Goal: Task Accomplishment & Management: Complete application form

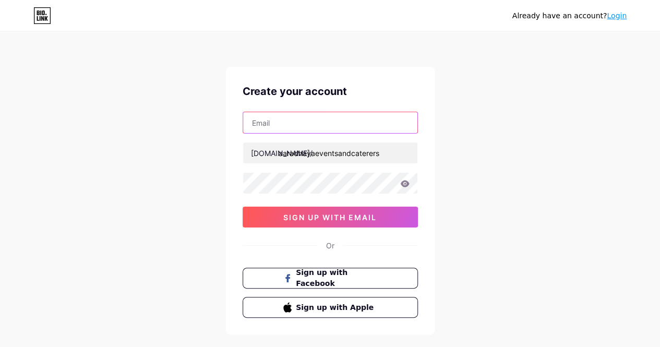
click at [288, 117] on input "text" at bounding box center [330, 122] width 174 height 21
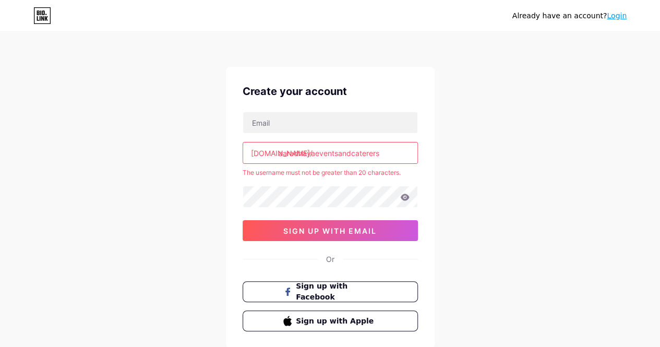
click at [266, 157] on div "[DOMAIN_NAME]/" at bounding box center [282, 153] width 62 height 11
click at [384, 153] on input "aaradhayaeventsandcaterers" at bounding box center [330, 152] width 174 height 21
drag, startPoint x: 333, startPoint y: 152, endPoint x: 347, endPoint y: 152, distance: 13.6
click at [347, 152] on input "aaradhayaeventsandcaterers" at bounding box center [330, 152] width 174 height 21
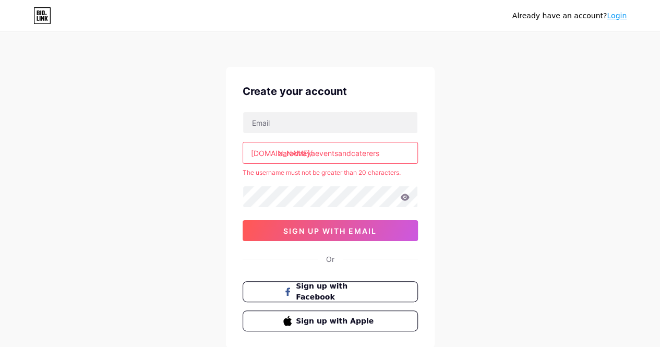
drag, startPoint x: 336, startPoint y: 150, endPoint x: 350, endPoint y: 153, distance: 13.8
click at [350, 153] on input "aaradhayaeventsandcaterers" at bounding box center [330, 152] width 174 height 21
drag, startPoint x: 387, startPoint y: 150, endPoint x: 339, endPoint y: 150, distance: 48.0
click at [339, 150] on input "aaradhayaeventsandcaterers" at bounding box center [330, 152] width 174 height 21
click at [463, 157] on div "Already have an account? Login Create your account [DOMAIN_NAME]/ aaradhayaeven…" at bounding box center [330, 206] width 660 height 413
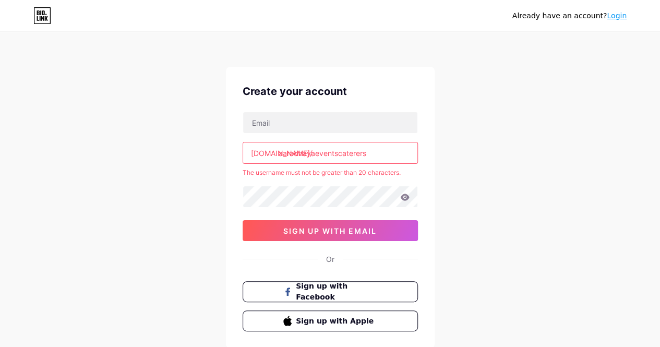
click at [386, 145] on input "aaradhayaeventscaterers" at bounding box center [330, 152] width 174 height 21
click at [386, 145] on input "aaradhayaevents" at bounding box center [330, 152] width 174 height 21
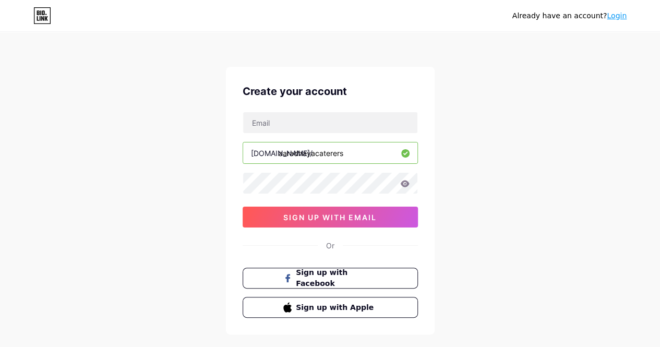
type input "aaradhayacaterers"
click at [428, 168] on div "Create your account [DOMAIN_NAME]/ aaradhayacaterers sign up with email Or Sign…" at bounding box center [330, 201] width 209 height 268
click at [405, 184] on icon at bounding box center [404, 183] width 9 height 7
click at [405, 184] on icon at bounding box center [404, 184] width 10 height 10
click at [405, 184] on icon at bounding box center [404, 183] width 9 height 7
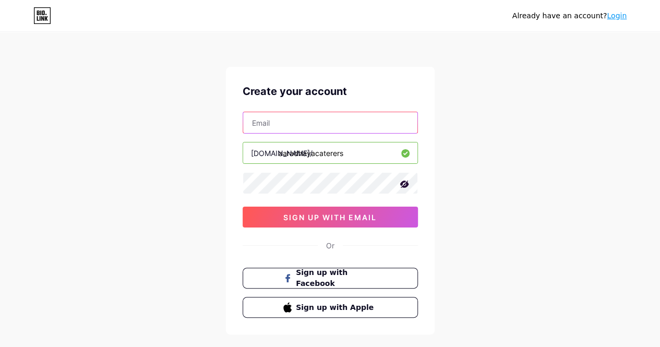
click at [317, 123] on input "text" at bounding box center [330, 122] width 174 height 21
type input "[EMAIL_ADDRESS][DOMAIN_NAME]"
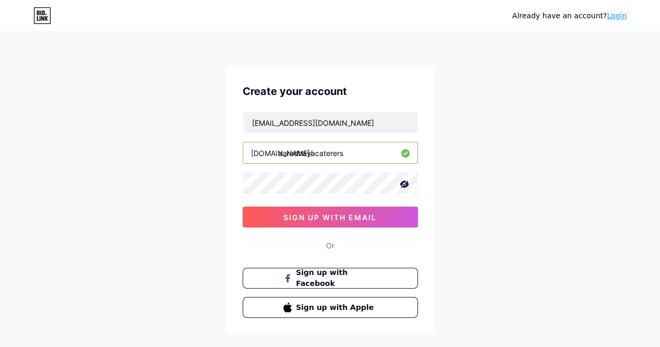
click at [450, 123] on div "Already have an account? Login Create your account [EMAIL_ADDRESS][DOMAIN_NAME]…" at bounding box center [330, 199] width 660 height 399
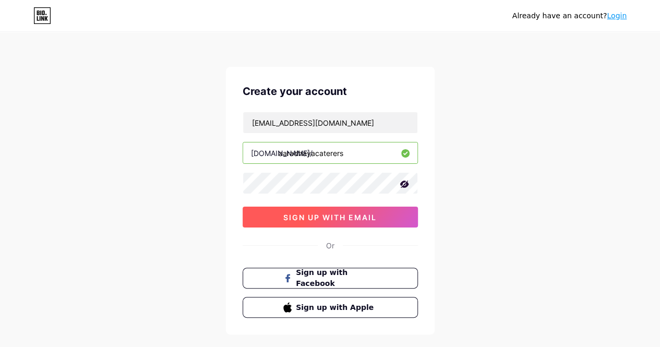
click at [330, 215] on span "sign up with email" at bounding box center [329, 217] width 93 height 9
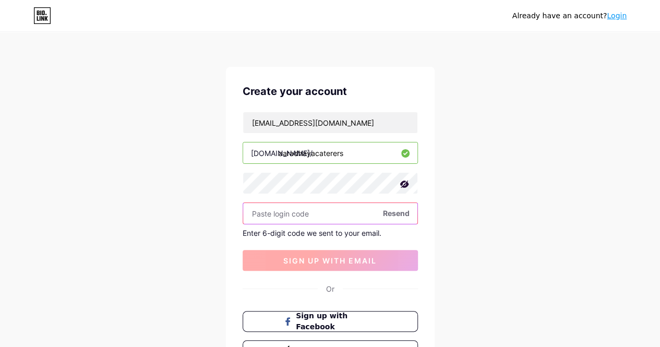
click at [330, 215] on input "text" at bounding box center [330, 213] width 174 height 21
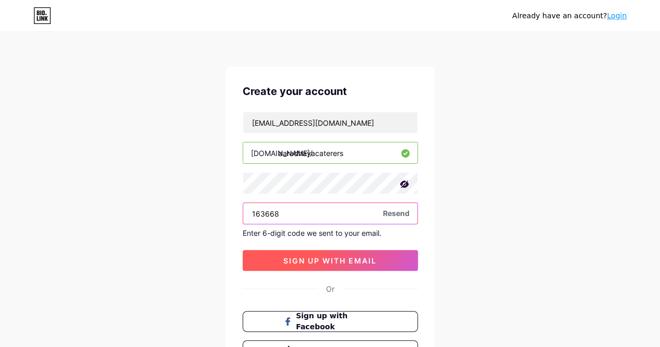
type input "163668"
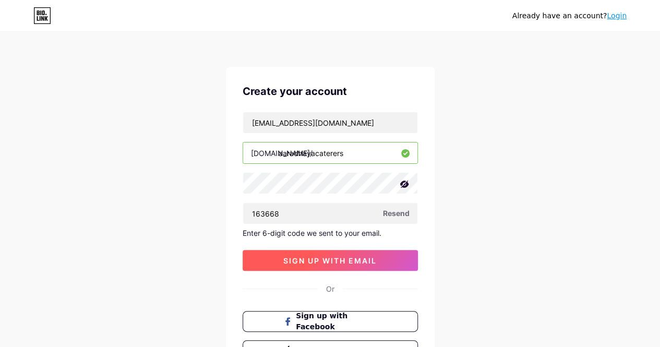
click at [331, 258] on span "sign up with email" at bounding box center [329, 260] width 93 height 9
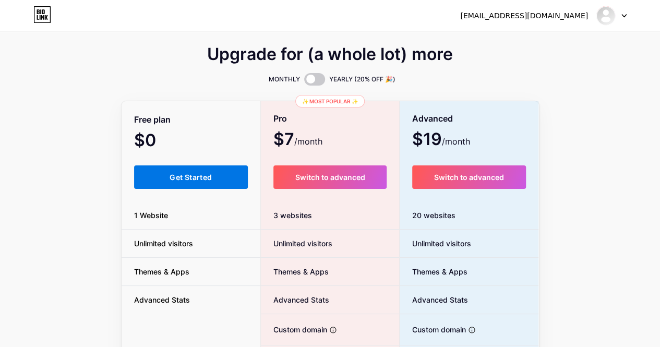
click at [197, 171] on button "Get Started" at bounding box center [191, 176] width 114 height 23
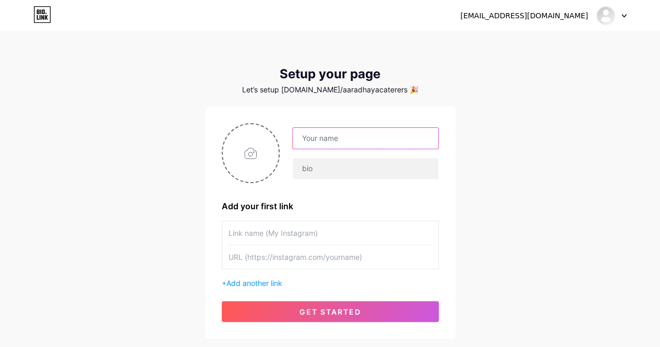
click at [333, 137] on input "text" at bounding box center [365, 138] width 145 height 21
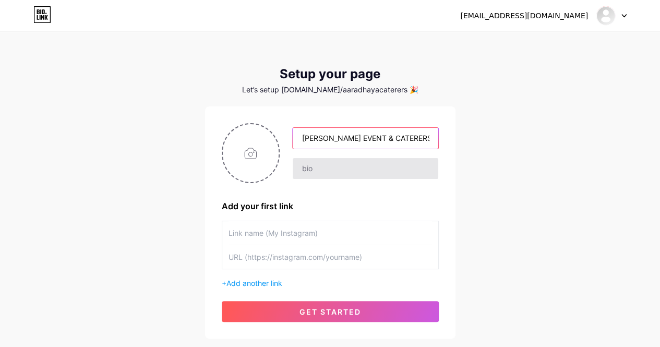
type input "[PERSON_NAME] EVENT & CATERERS"
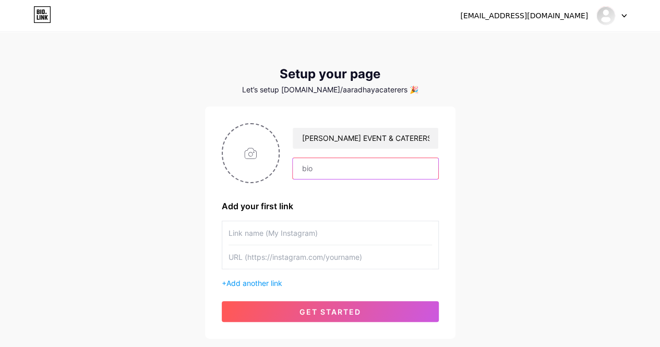
click at [332, 169] on input "text" at bounding box center [365, 168] width 145 height 21
click at [308, 163] on input "text" at bounding box center [365, 168] width 145 height 21
paste input "🎉 Bespoke Events | 🍱 Premium Catering 💍 Weddings • 🎊 Parties • 🏡 Rituals 📍Servi…"
type input "🎉 Bespoke Events | 🍱 Premium Catering 💍 Weddings • 🎊 Parties • 🏡 Rituals 📍Servi…"
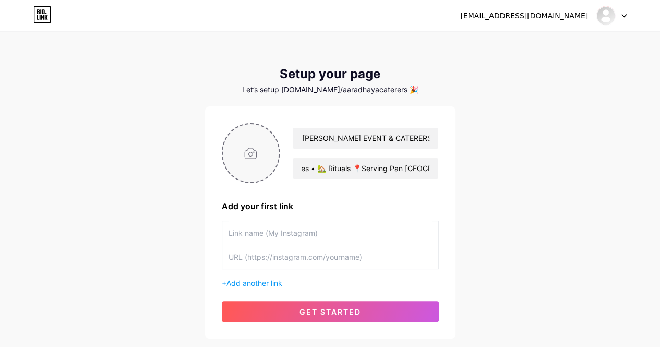
scroll to position [0, 0]
click at [249, 156] on input "file" at bounding box center [251, 153] width 56 height 58
type input "C:\fakepath\Final.png"
click at [288, 232] on input "text" at bounding box center [329, 232] width 203 height 23
click at [232, 283] on span "Add another link" at bounding box center [254, 283] width 56 height 9
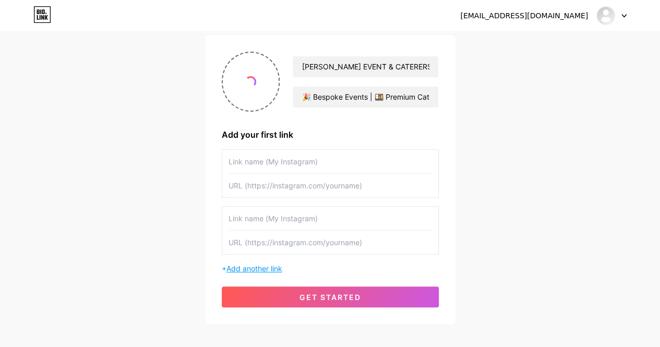
scroll to position [75, 0]
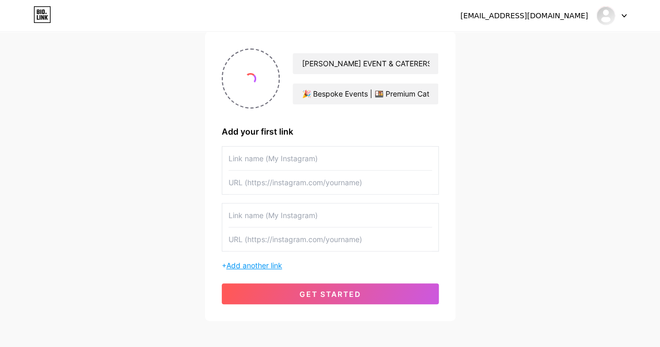
click at [239, 268] on span "Add another link" at bounding box center [254, 265] width 56 height 9
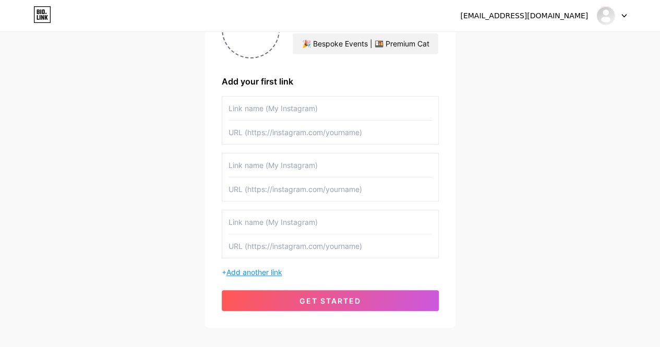
scroll to position [141, 0]
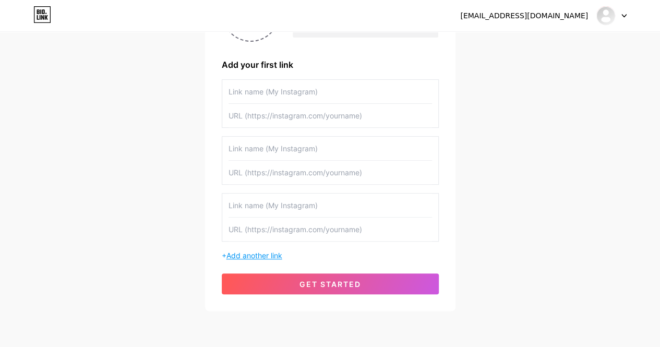
click at [239, 254] on span "Add another link" at bounding box center [254, 255] width 56 height 9
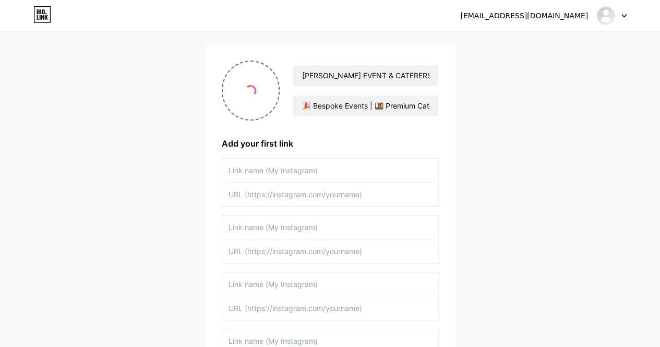
scroll to position [62, 0]
click at [287, 171] on input "text" at bounding box center [329, 171] width 203 height 23
type input "i"
type input "Instagram"
click at [274, 233] on input "text" at bounding box center [329, 227] width 203 height 23
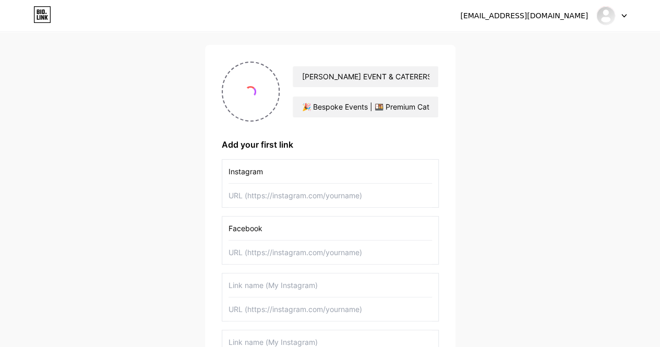
type input "Facebook"
click at [269, 285] on input "text" at bounding box center [329, 284] width 203 height 23
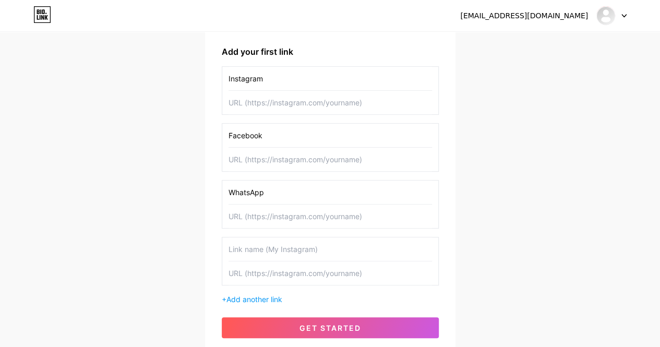
scroll to position [159, 0]
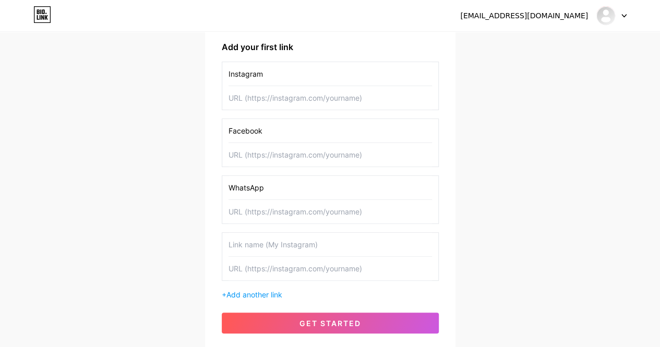
type input "WhatsApp"
click at [277, 99] on input "text" at bounding box center [329, 97] width 203 height 23
paste input "[URL][DOMAIN_NAME]"
type input "[URL][DOMAIN_NAME]"
click at [293, 112] on div "Instagram [URL][DOMAIN_NAME] Facebook WhatsApp + Add another link" at bounding box center [330, 181] width 217 height 238
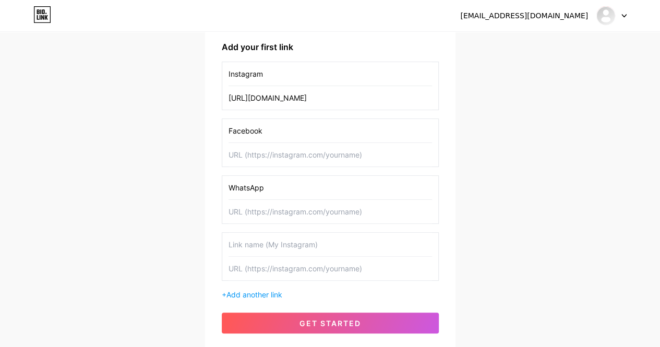
click at [294, 208] on input "text" at bounding box center [329, 211] width 203 height 23
paste input "[URL][DOMAIN_NAME]"
type input "[URL][DOMAIN_NAME]"
click at [292, 158] on input "text" at bounding box center [329, 154] width 203 height 23
paste input "[URL][DOMAIN_NAME]"
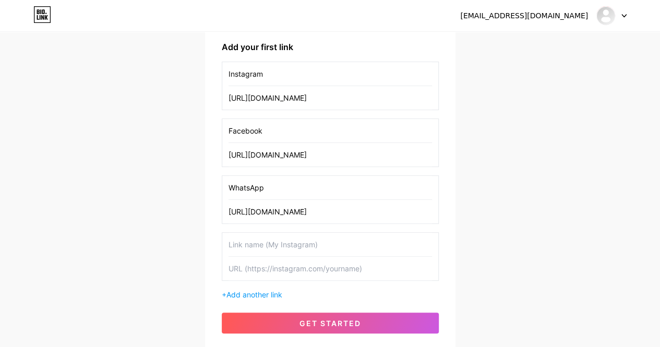
type input "[URL][DOMAIN_NAME]"
click at [213, 154] on div "[PERSON_NAME] EVENT & CATERERS 🎉 Bespoke Events | 🍱 Premium Catering 💍 Weddings…" at bounding box center [330, 148] width 250 height 403
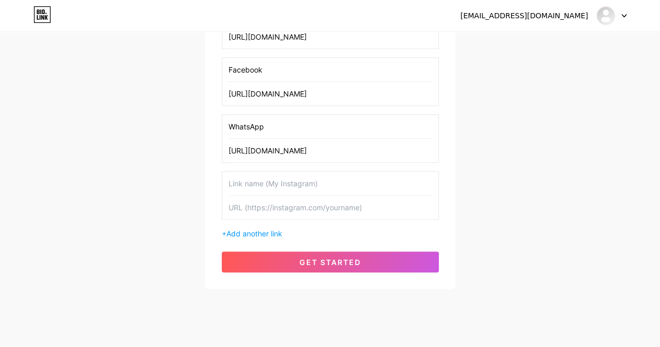
scroll to position [235, 0]
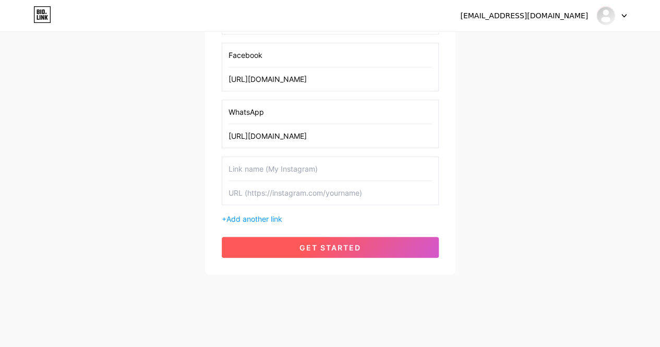
click at [318, 243] on span "get started" at bounding box center [330, 247] width 62 height 9
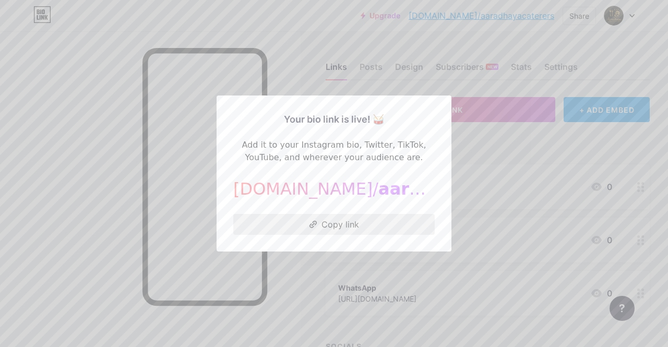
click at [328, 222] on button "Copy link" at bounding box center [333, 224] width 201 height 21
click at [293, 69] on div at bounding box center [334, 173] width 668 height 347
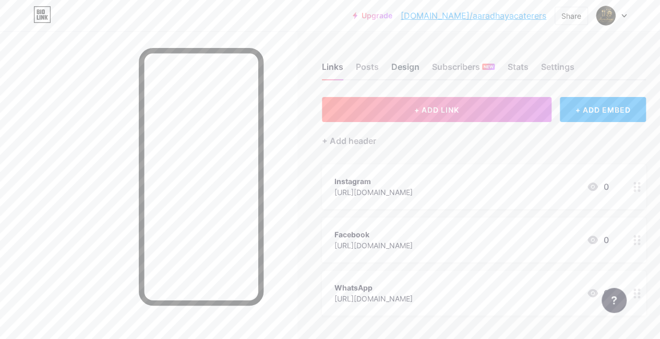
click at [407, 65] on div "Design" at bounding box center [405, 70] width 28 height 19
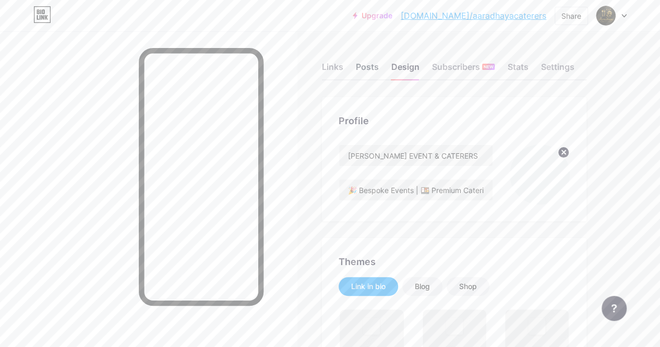
click at [376, 66] on div "Posts" at bounding box center [367, 70] width 23 height 19
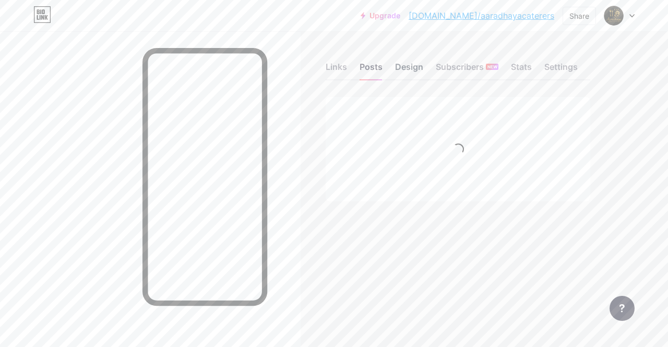
click at [403, 66] on div "Design" at bounding box center [409, 70] width 28 height 19
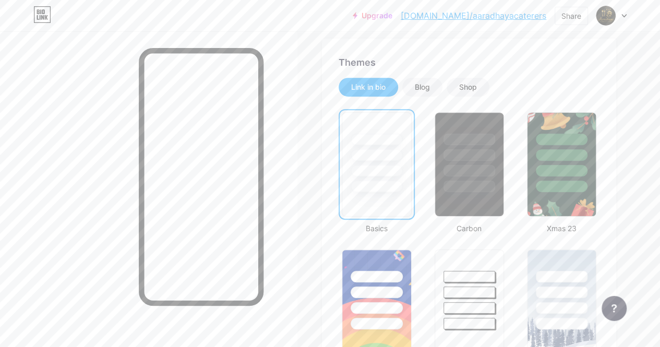
scroll to position [207, 0]
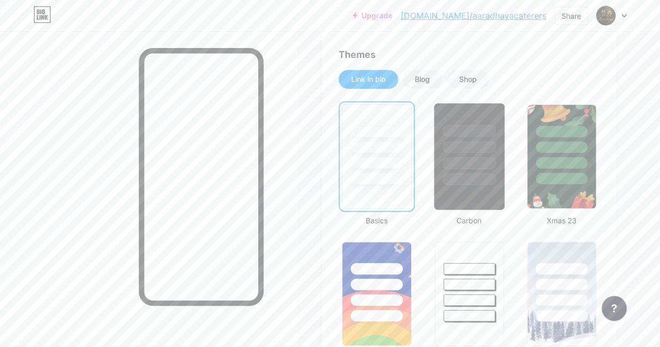
click at [460, 167] on div at bounding box center [468, 163] width 53 height 12
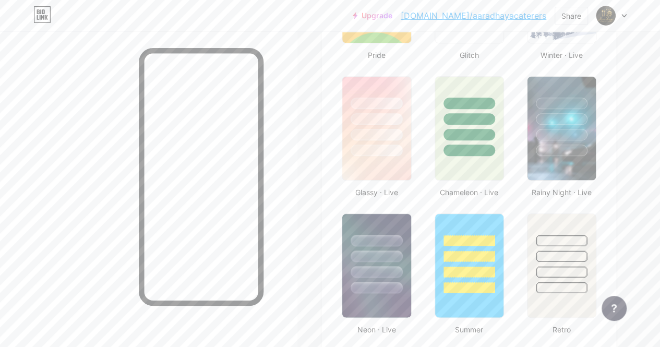
scroll to position [510, 0]
click at [376, 225] on div at bounding box center [376, 253] width 70 height 82
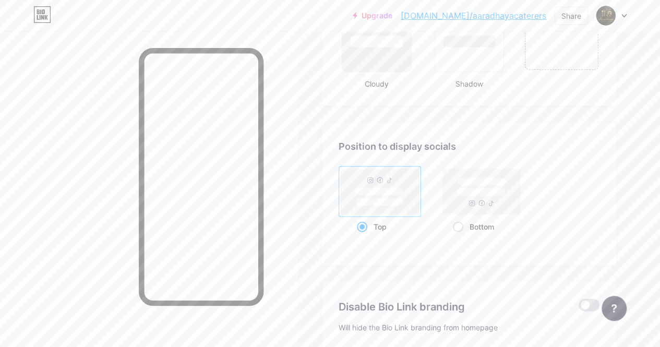
scroll to position [1306, 0]
click at [481, 200] on rect at bounding box center [482, 190] width 78 height 46
click at [460, 235] on input "Bottom" at bounding box center [456, 238] width 7 height 7
radio input "true"
click at [388, 192] on rect at bounding box center [380, 190] width 48 height 8
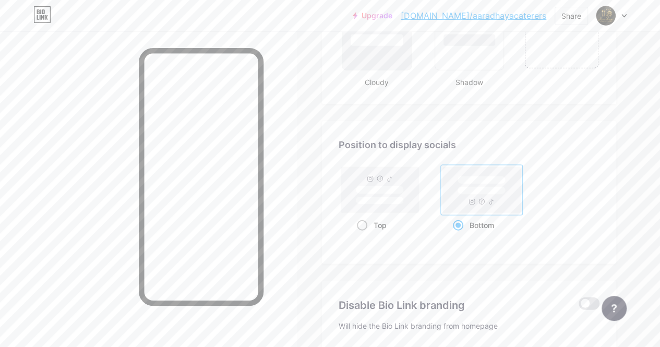
click at [364, 235] on input "Top" at bounding box center [360, 238] width 7 height 7
radio input "true"
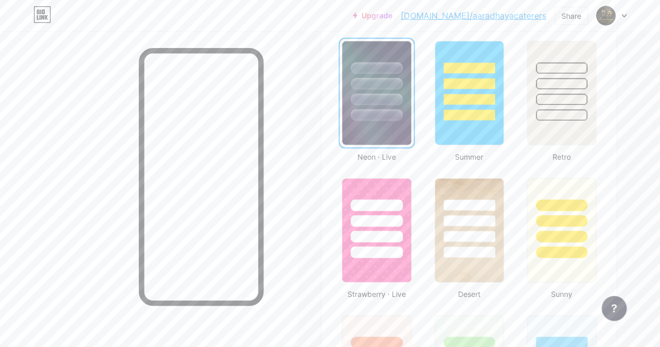
scroll to position [681, 0]
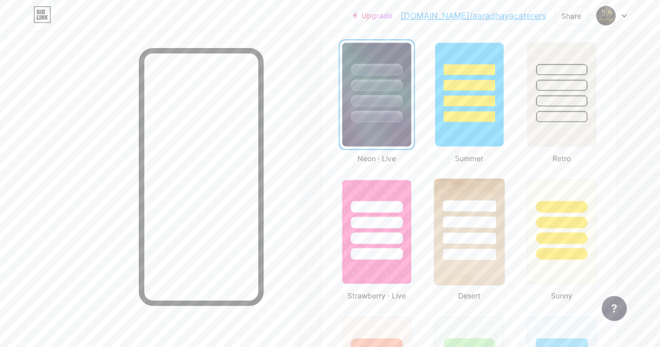
click at [455, 191] on div at bounding box center [469, 219] width 70 height 82
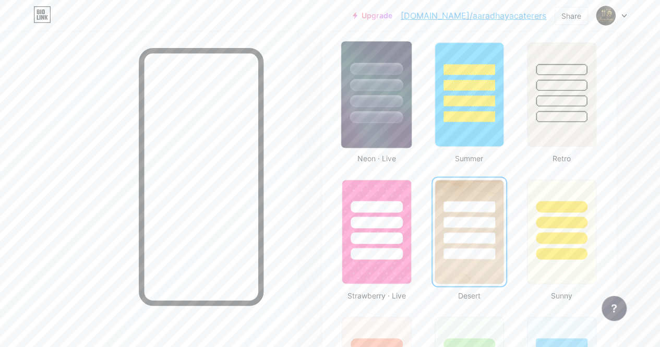
click at [384, 107] on div at bounding box center [376, 82] width 70 height 82
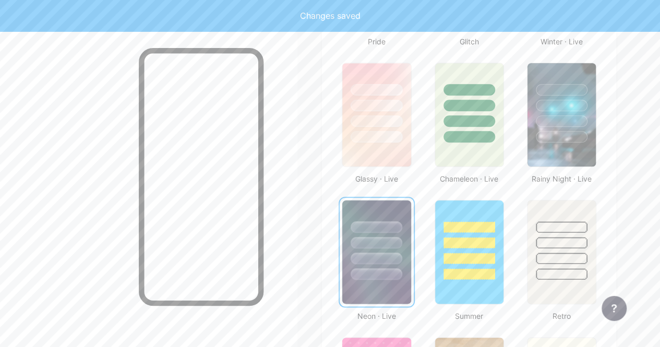
scroll to position [523, 0]
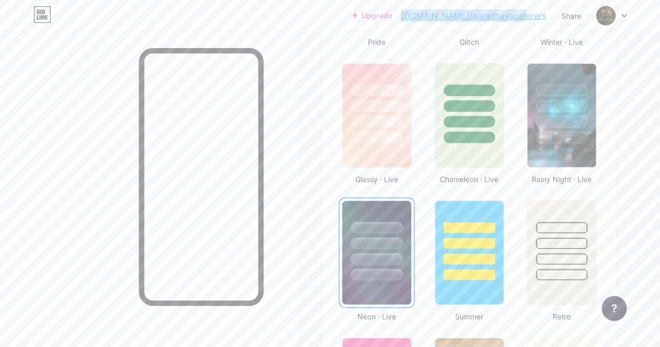
drag, startPoint x: 548, startPoint y: 15, endPoint x: 439, endPoint y: 25, distance: 109.5
click at [439, 25] on div "Upgrade [DOMAIN_NAME]/aaradh... [DOMAIN_NAME]/aaradhayacaterers Share Switch ac…" at bounding box center [490, 15] width 274 height 19
copy link "[DOMAIN_NAME]/aaradhayacaterers"
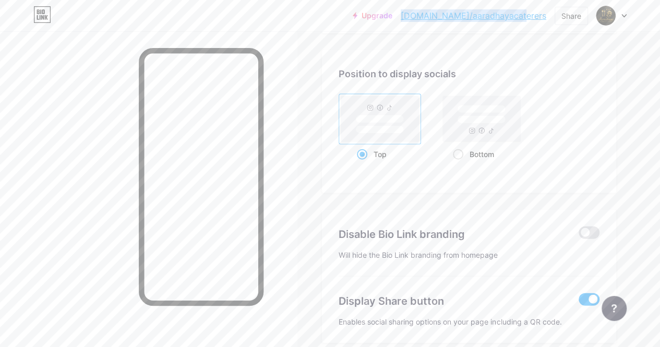
scroll to position [1425, 0]
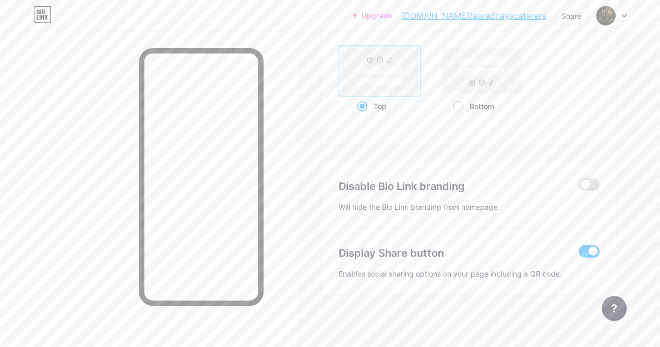
click at [586, 253] on span at bounding box center [589, 251] width 21 height 13
click at [579, 254] on input "checkbox" at bounding box center [579, 254] width 0 height 0
click at [594, 250] on span at bounding box center [589, 251] width 21 height 13
click at [579, 254] on input "checkbox" at bounding box center [579, 254] width 0 height 0
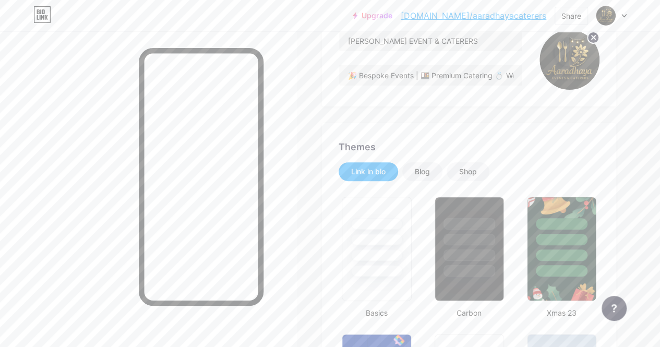
scroll to position [0, 0]
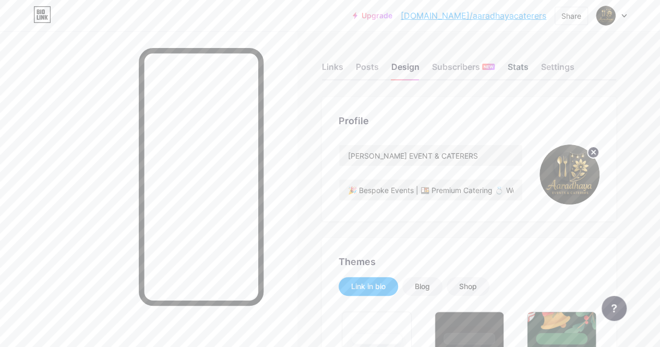
click at [526, 71] on div "Stats" at bounding box center [517, 70] width 21 height 19
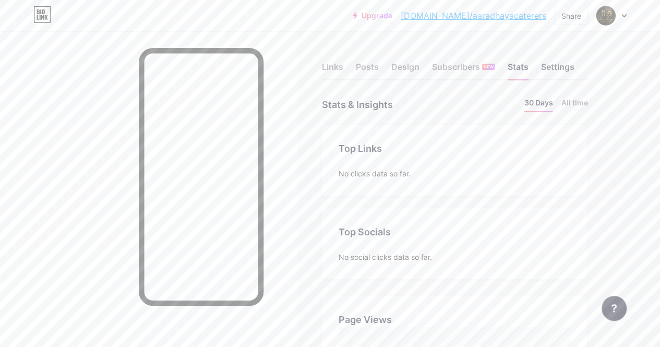
click at [562, 66] on div "Settings" at bounding box center [556, 70] width 33 height 19
